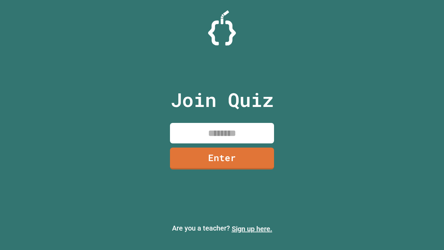
click at [252, 229] on link "Sign up here." at bounding box center [252, 228] width 41 height 8
